Goal: Find specific page/section: Find specific page/section

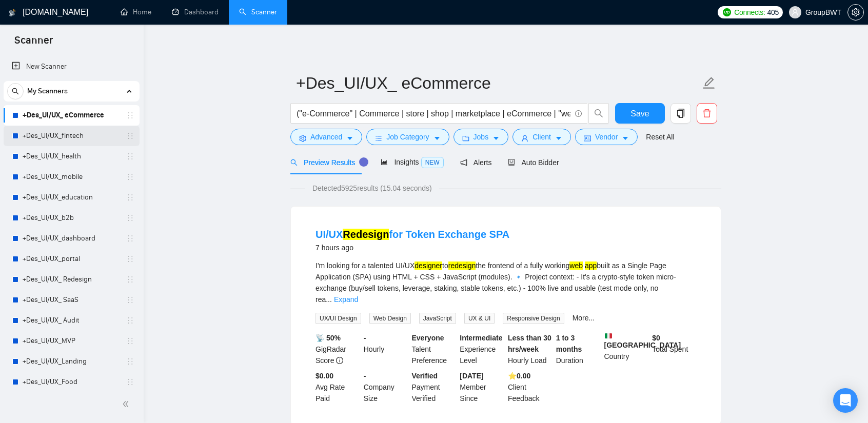
drag, startPoint x: 65, startPoint y: 136, endPoint x: 77, endPoint y: 138, distance: 12.0
click at [65, 136] on link "+Des_UI/UX_fintech" at bounding box center [71, 136] width 97 height 21
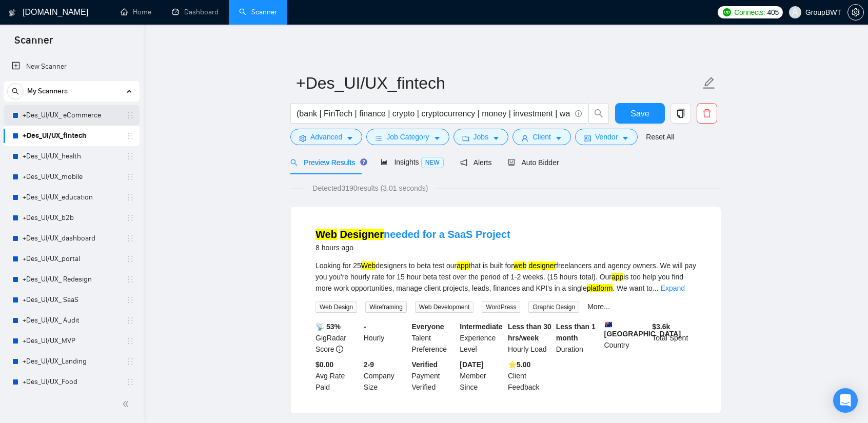
click at [79, 112] on link "+Des_UI/UX_ eCommerce" at bounding box center [71, 115] width 97 height 21
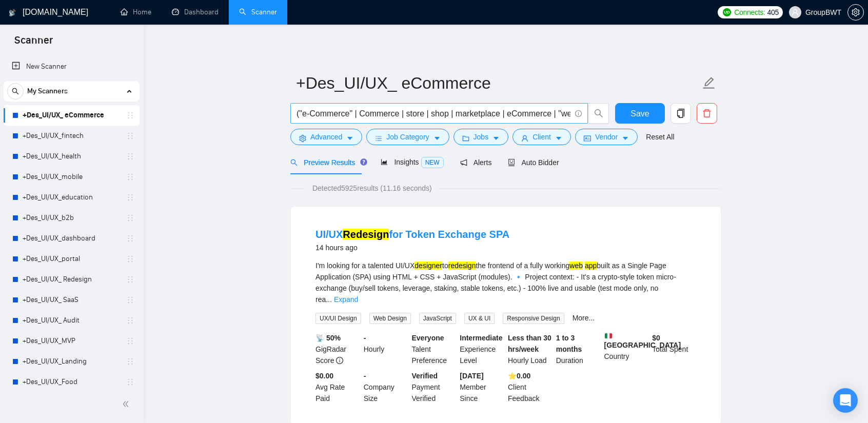
click at [365, 108] on input "("e-Commerce" | Commerce | store | shop | marketplace | eCommerce | "web store"…" at bounding box center [433, 113] width 274 height 13
click at [54, 117] on link "+Des_UI/UX_ eCommerce" at bounding box center [71, 115] width 97 height 21
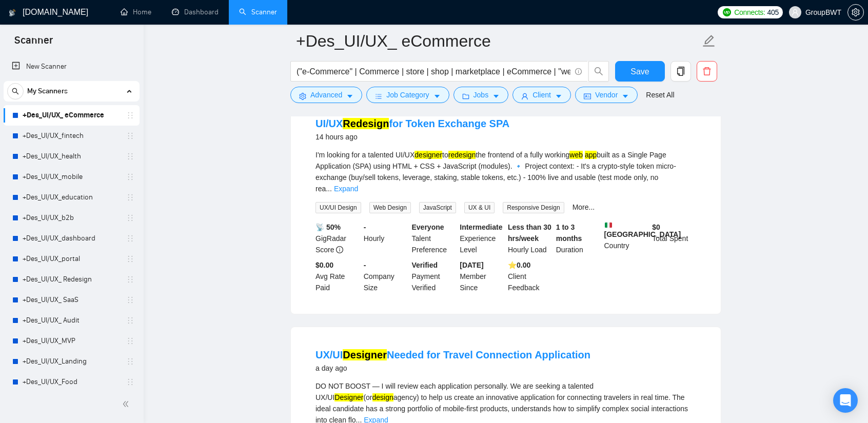
scroll to position [51, 0]
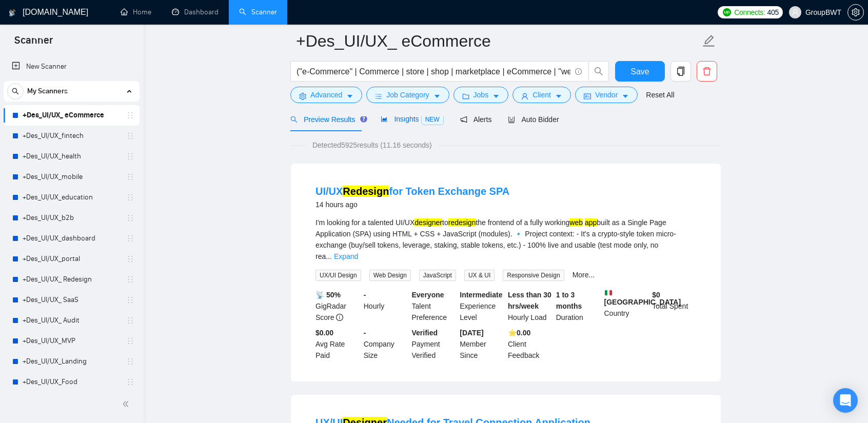
click at [398, 122] on span "Insights NEW" at bounding box center [411, 119] width 63 height 8
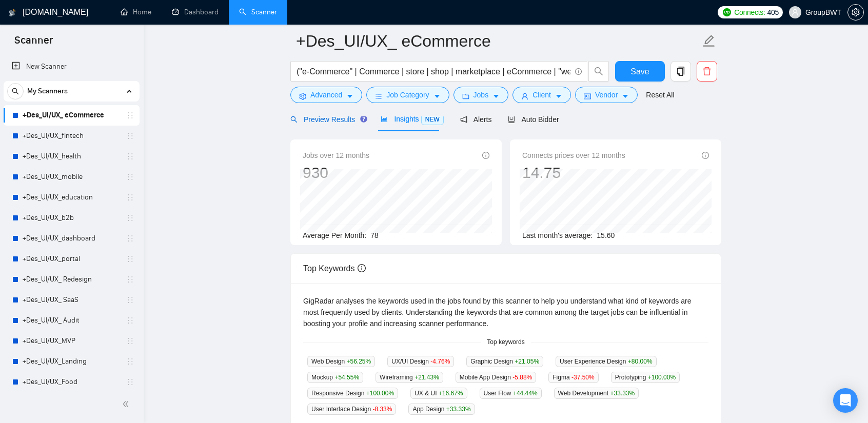
click at [327, 122] on span "Preview Results" at bounding box center [327, 119] width 74 height 8
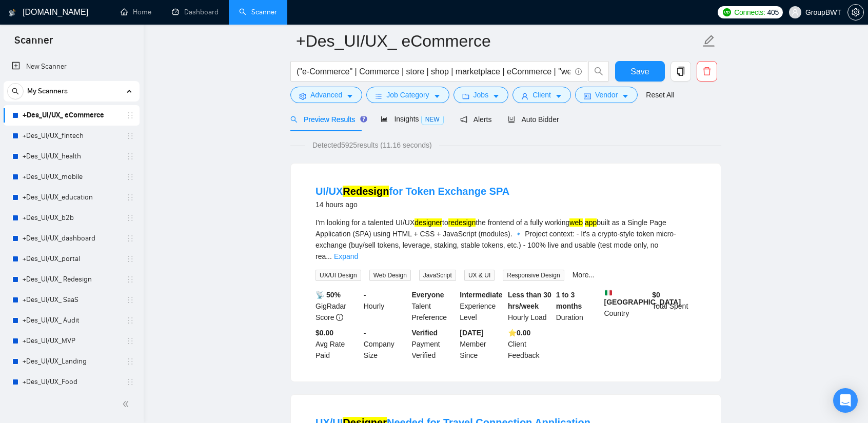
click at [410, 122] on span "Insights NEW" at bounding box center [411, 119] width 63 height 8
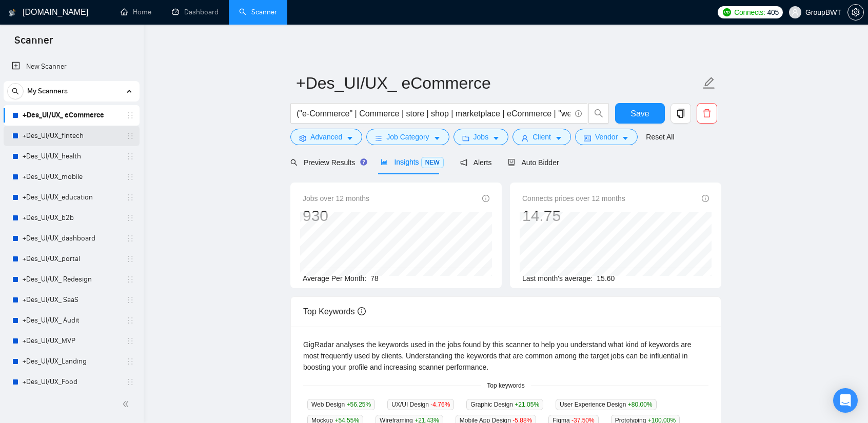
click at [50, 132] on link "+Des_UI/UX_fintech" at bounding box center [71, 136] width 97 height 21
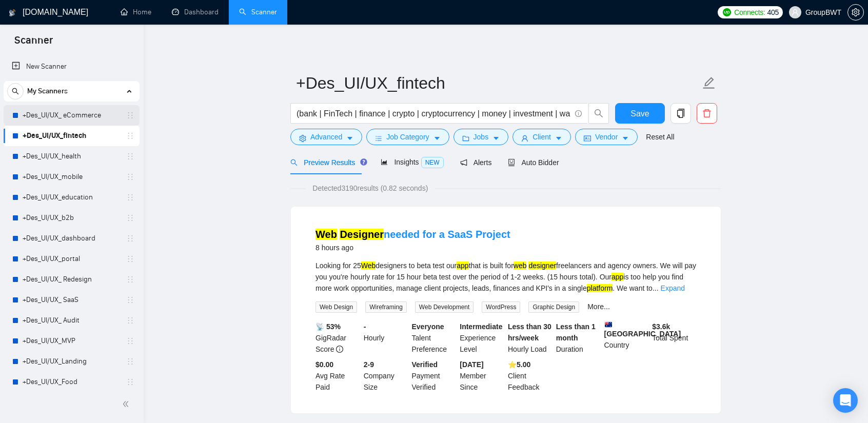
click at [73, 109] on link "+Des_UI/UX_ eCommerce" at bounding box center [71, 115] width 97 height 21
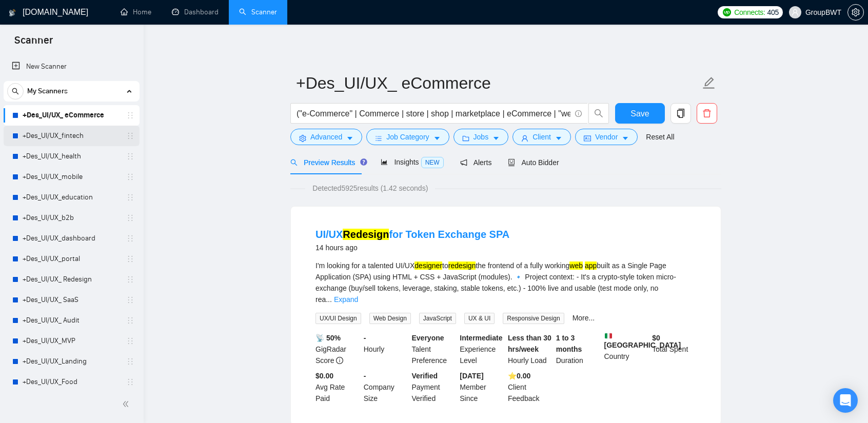
click at [43, 133] on link "+Des_UI/UX_fintech" at bounding box center [71, 136] width 97 height 21
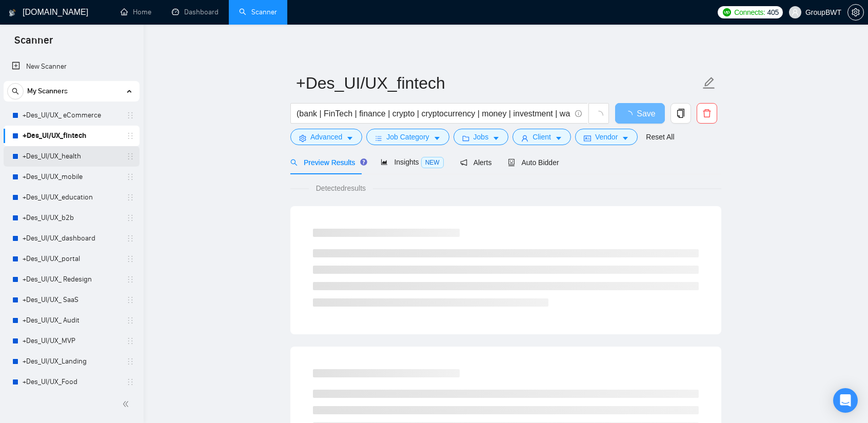
click at [79, 151] on link "+Des_UI/UX_health" at bounding box center [71, 156] width 97 height 21
click at [44, 180] on link "+Des_UI/UX_mobile" at bounding box center [71, 177] width 97 height 21
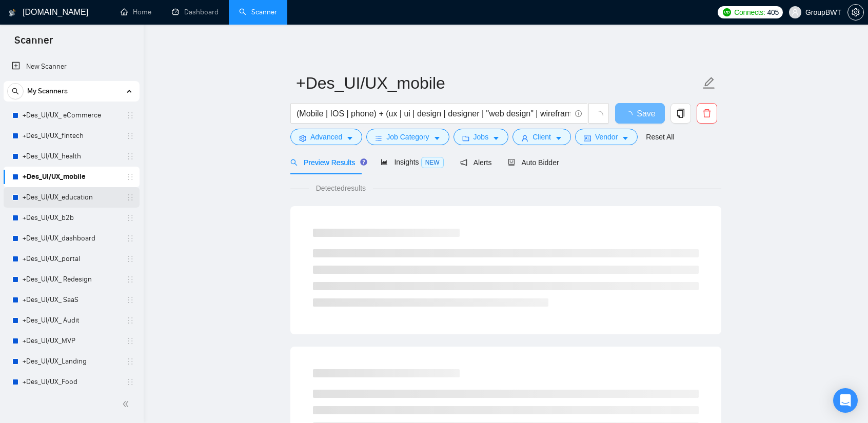
click at [51, 196] on link "+Des_UI/UX_education" at bounding box center [71, 197] width 97 height 21
click at [71, 173] on link "+Des_UI/UX_mobile" at bounding box center [71, 177] width 97 height 21
click at [74, 154] on link "+Des_UI/UX_health" at bounding box center [71, 156] width 97 height 21
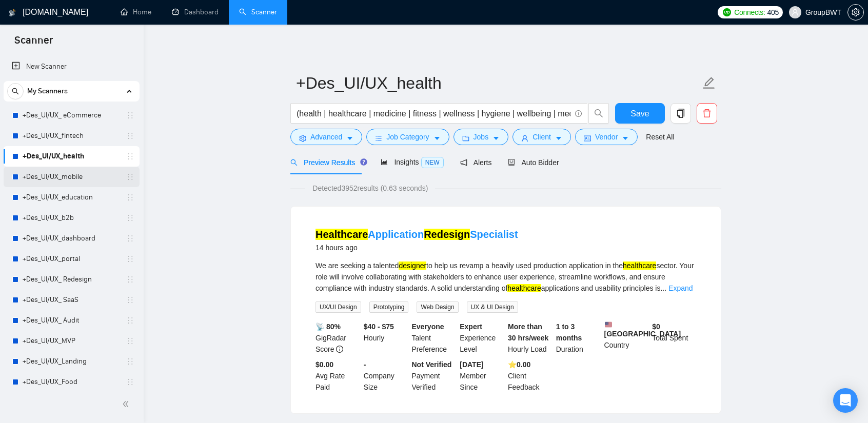
click at [69, 184] on link "+Des_UI/UX_mobile" at bounding box center [71, 177] width 97 height 21
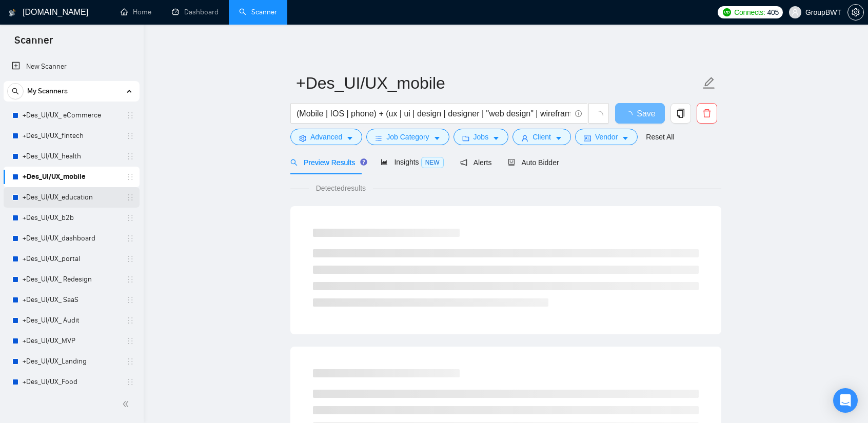
click at [55, 198] on link "+Des_UI/UX_education" at bounding box center [71, 197] width 97 height 21
